Goal: Use online tool/utility: Use online tool/utility

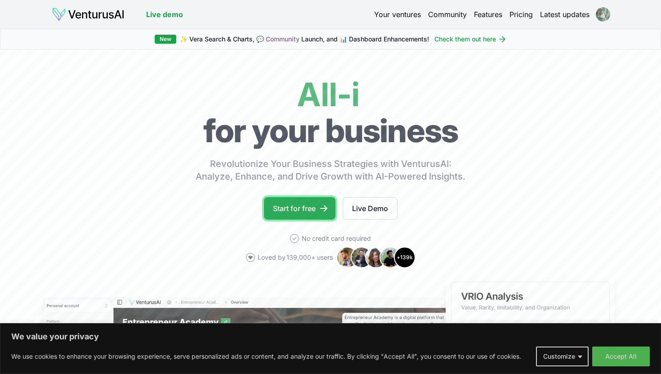
click at [306, 206] on link "Start for free" at bounding box center [300, 208] width 72 height 22
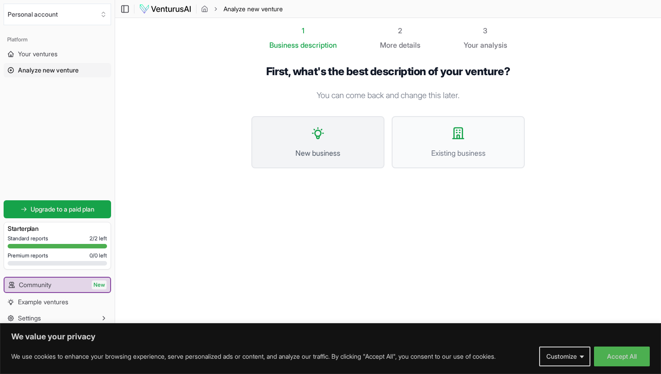
click at [328, 139] on button "New business" at bounding box center [317, 142] width 133 height 52
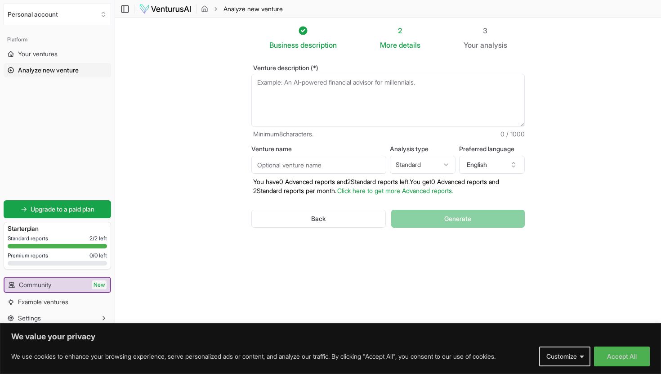
click at [319, 90] on textarea "Venture description (*)" at bounding box center [387, 100] width 273 height 53
type textarea "Kids Story telling videos in Malayalam and Tamil."
click at [296, 162] on input "Venture name" at bounding box center [318, 165] width 135 height 18
click at [443, 169] on html "We value your privacy We use cookies to enhance your browsing experience, serve…" at bounding box center [330, 187] width 661 height 374
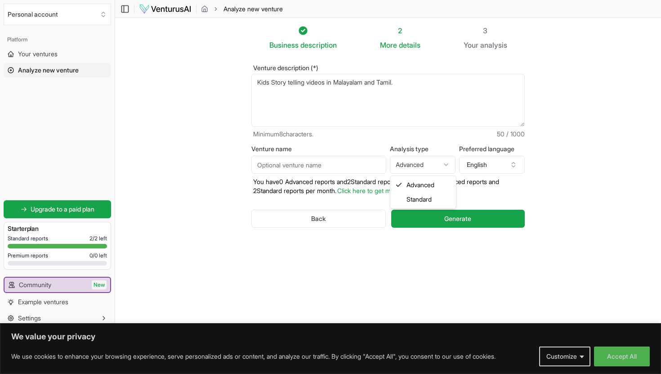
click at [435, 165] on html "We value your privacy We use cookies to enhance your browsing experience, serve…" at bounding box center [330, 187] width 661 height 374
select select "standard"
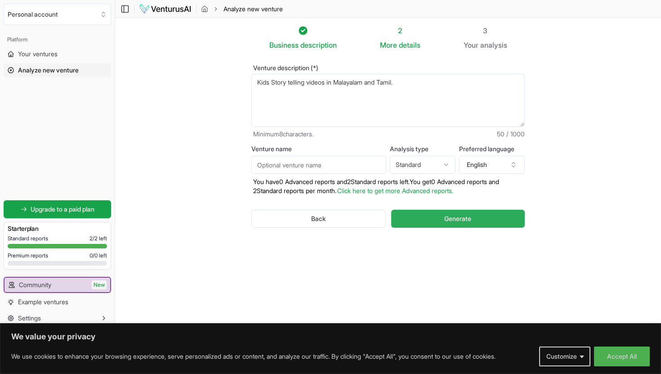
click at [448, 215] on span "Generate" at bounding box center [457, 218] width 27 height 9
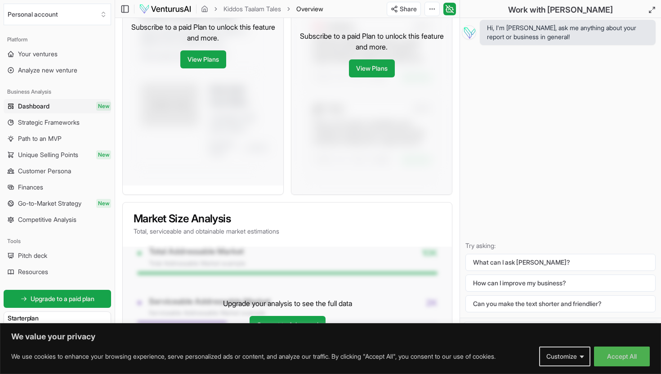
scroll to position [637, 0]
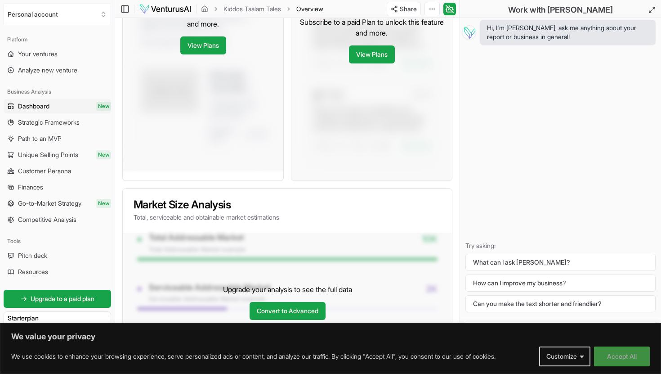
click at [604, 361] on button "Accept All" at bounding box center [622, 356] width 56 height 20
